Goal: Task Accomplishment & Management: Use online tool/utility

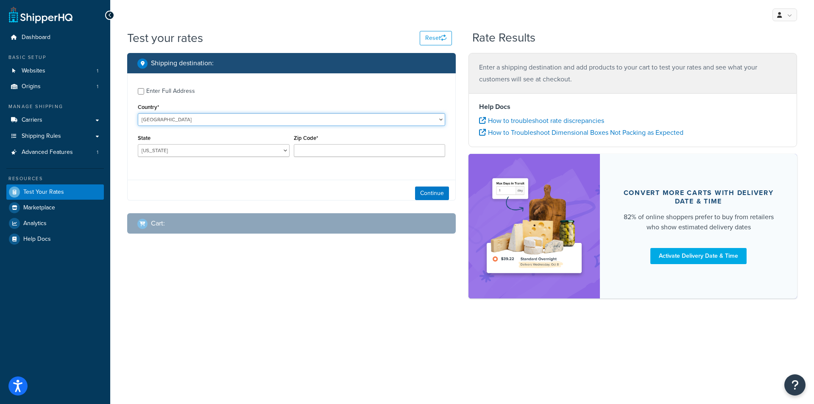
click at [326, 123] on select "United States United Kingdom Afghanistan Åland Islands Albania Algeria American…" at bounding box center [291, 119] width 307 height 13
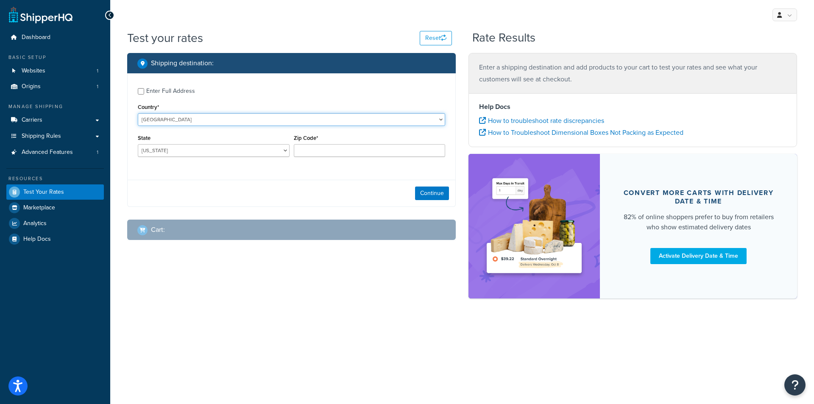
select select "CN"
click at [138, 113] on select "United States United Kingdom Afghanistan Åland Islands Albania Algeria American…" at bounding box center [291, 119] width 307 height 13
click at [238, 155] on select "Anhui Beijing Chongqing Fujian Gansu Guangdong Guangxi Guizhou Hainan Hebei Hei…" at bounding box center [214, 150] width 152 height 13
click at [240, 153] on select "Anhui Beijing Chongqing Fujian Gansu Guangdong Guangxi Guizhou Hainan Hebei Hei…" at bounding box center [214, 150] width 152 height 13
click at [250, 155] on select "Anhui Beijing Chongqing Fujian Gansu Guangdong Guangxi Guizhou Hainan Hebei Hei…" at bounding box center [214, 150] width 152 height 13
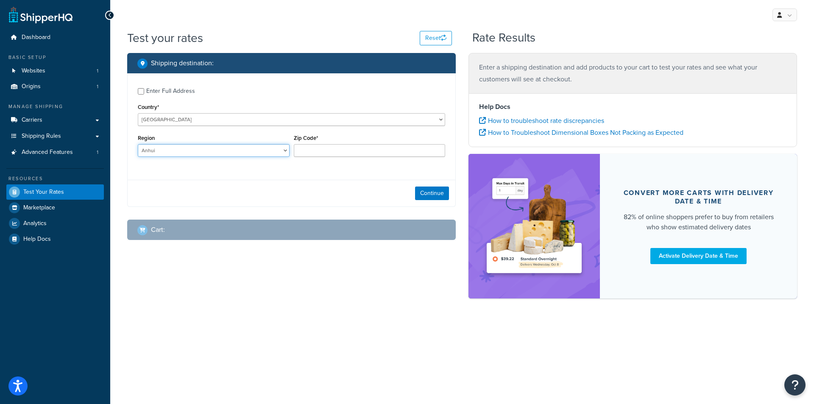
select select "37"
click at [138, 144] on select "Anhui Beijing Chongqing Fujian Gansu Guangdong Guangxi Guizhou Hainan Hebei Hei…" at bounding box center [214, 150] width 152 height 13
click at [309, 151] on input "Zip Code*" at bounding box center [370, 150] width 152 height 13
paste input "264400"
type input "264400"
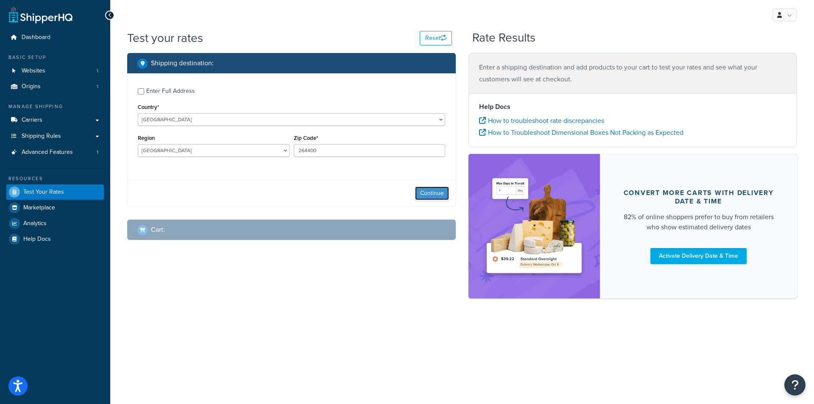
click at [442, 192] on button "Continue" at bounding box center [432, 194] width 34 height 14
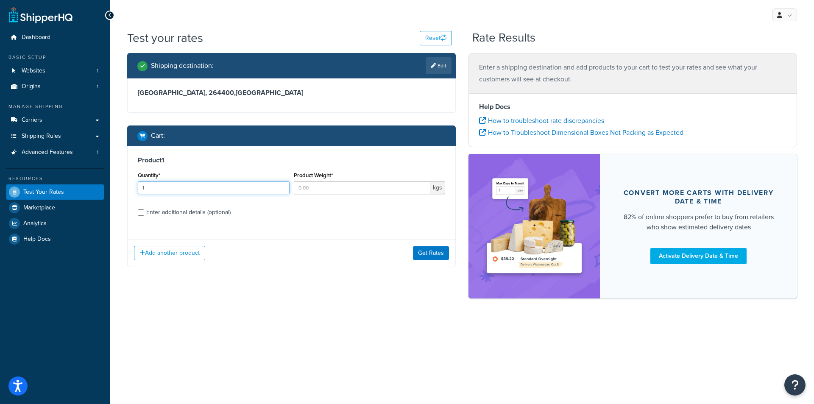
type input "1"
click at [282, 186] on input "1" at bounding box center [214, 188] width 152 height 13
drag, startPoint x: 344, startPoint y: 189, endPoint x: 336, endPoint y: 186, distance: 8.0
click at [341, 188] on input "Product Weight*" at bounding box center [362, 188] width 137 height 13
type input "0.3"
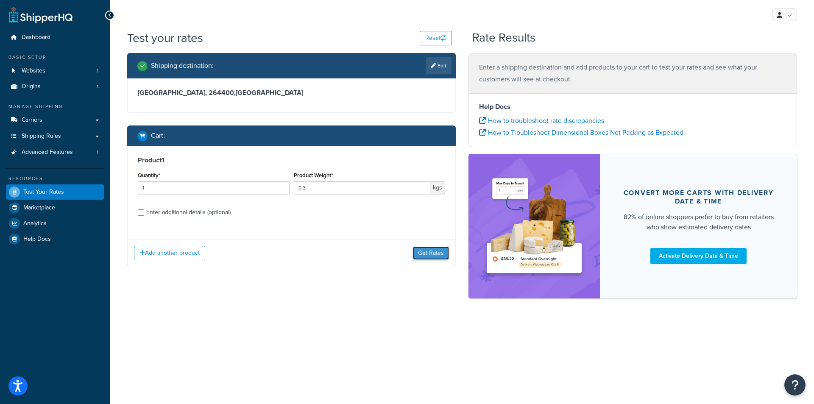
click at [446, 256] on button "Get Rates" at bounding box center [431, 253] width 36 height 14
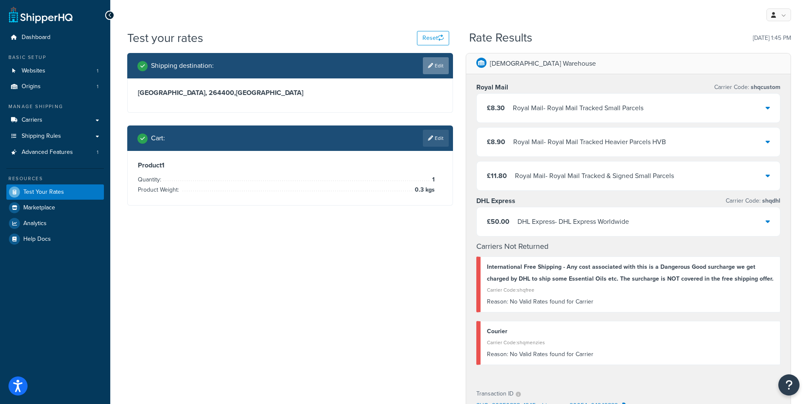
click at [439, 69] on link "Edit" at bounding box center [436, 65] width 26 height 17
select select "CN"
select select "37"
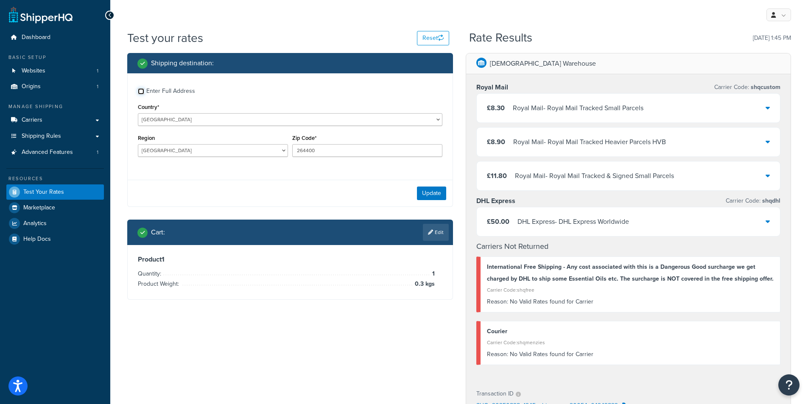
click at [140, 91] on input "Enter Full Address" at bounding box center [141, 91] width 6 height 6
checkbox input "true"
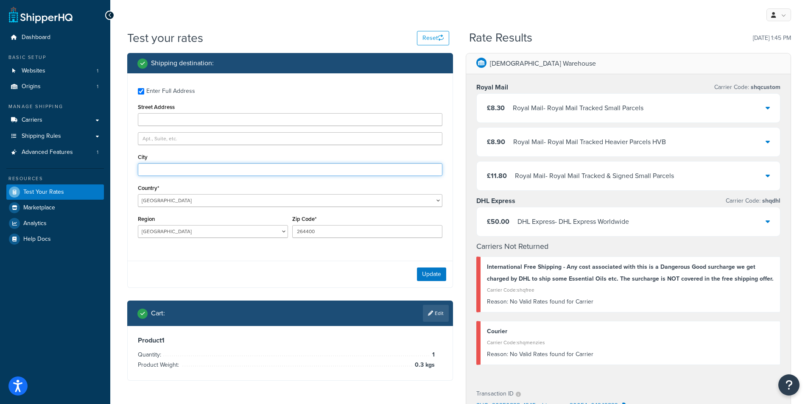
click at [182, 169] on input "City" at bounding box center [290, 169] width 305 height 13
paste input "Weihai"
type input "Weihai"
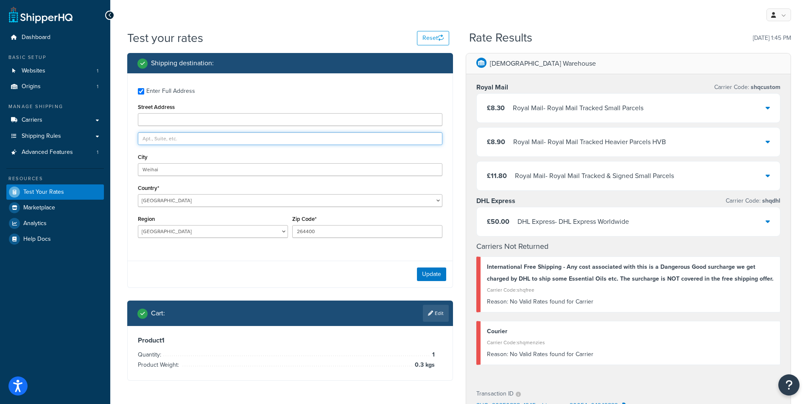
click at [177, 139] on input "text" at bounding box center [290, 138] width 305 height 13
paste input "[GEOGRAPHIC_DATA] 76-2"
type input "[GEOGRAPHIC_DATA] 76-2"
click at [436, 274] on button "Update" at bounding box center [431, 275] width 29 height 14
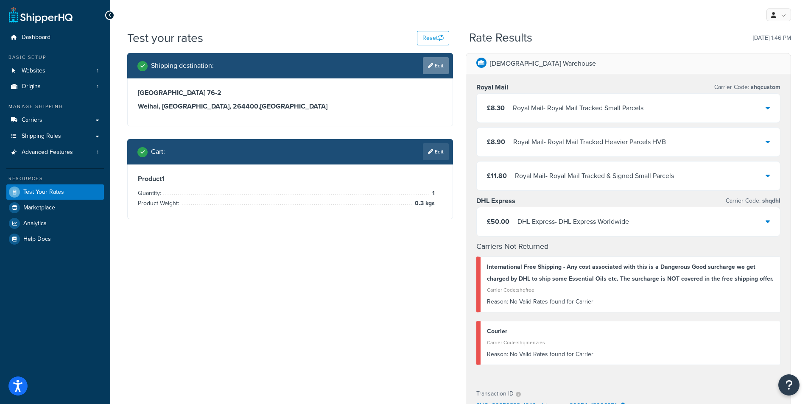
click at [428, 69] on link "Edit" at bounding box center [436, 65] width 26 height 17
select select "CN"
select select "37"
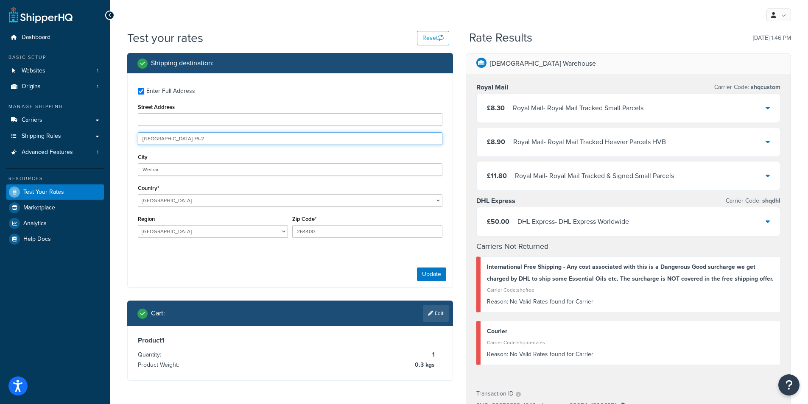
drag, startPoint x: 141, startPoint y: 138, endPoint x: 188, endPoint y: 140, distance: 47.1
click at [190, 142] on input "[GEOGRAPHIC_DATA] 76-2" at bounding box center [290, 138] width 305 height 13
